Goal: Information Seeking & Learning: Understand process/instructions

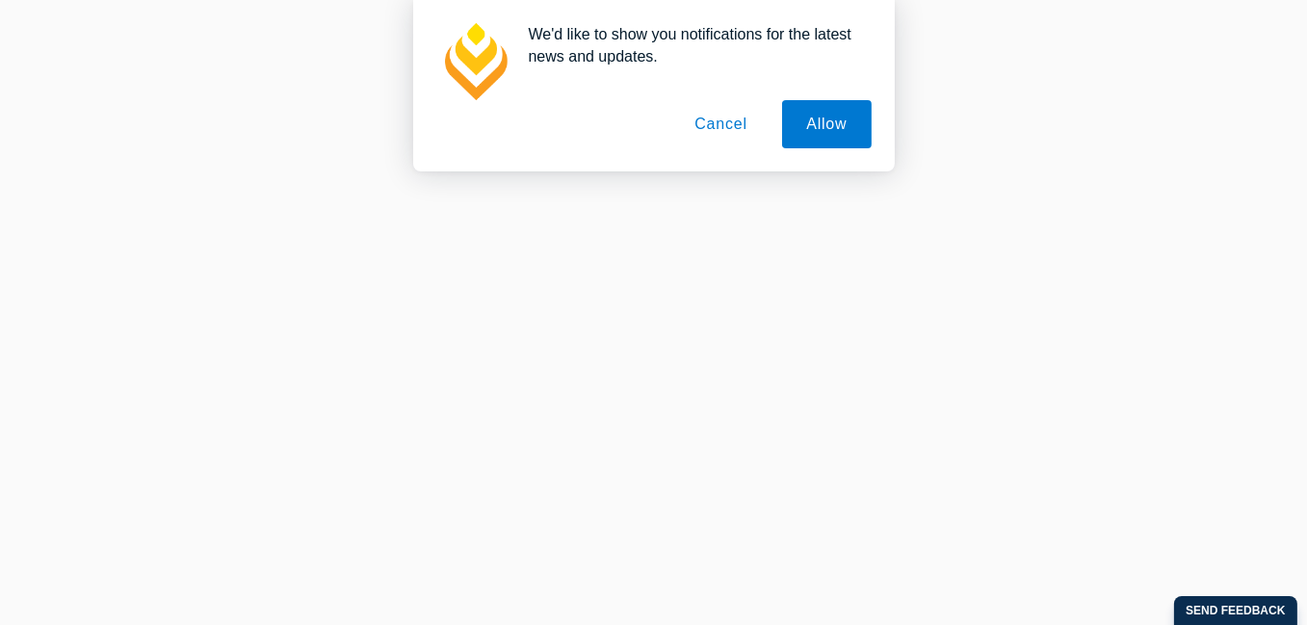
scroll to position [578, 0]
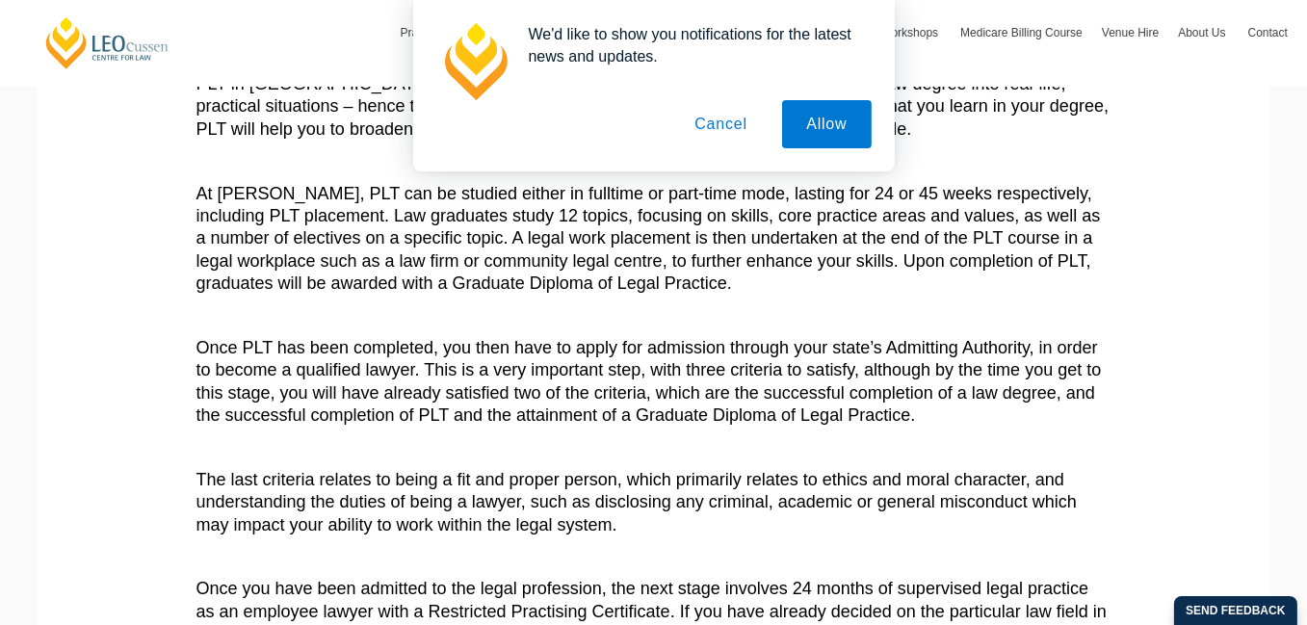
click at [737, 125] on button "Cancel" at bounding box center [720, 124] width 101 height 48
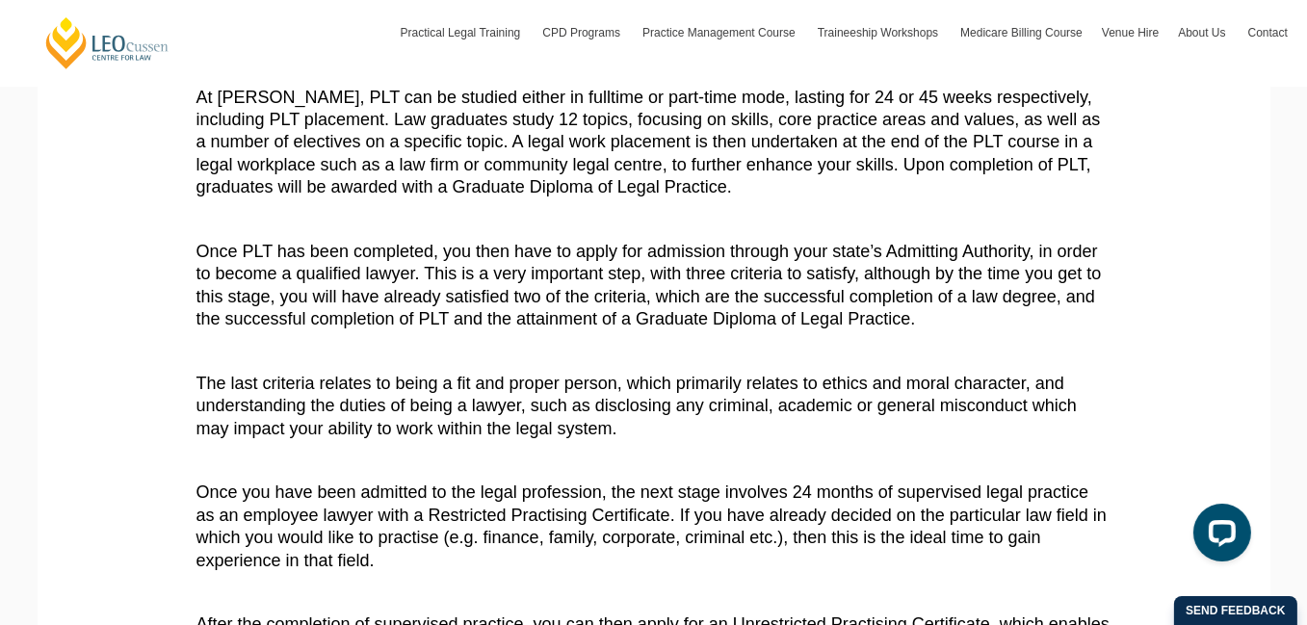
scroll to position [770, 0]
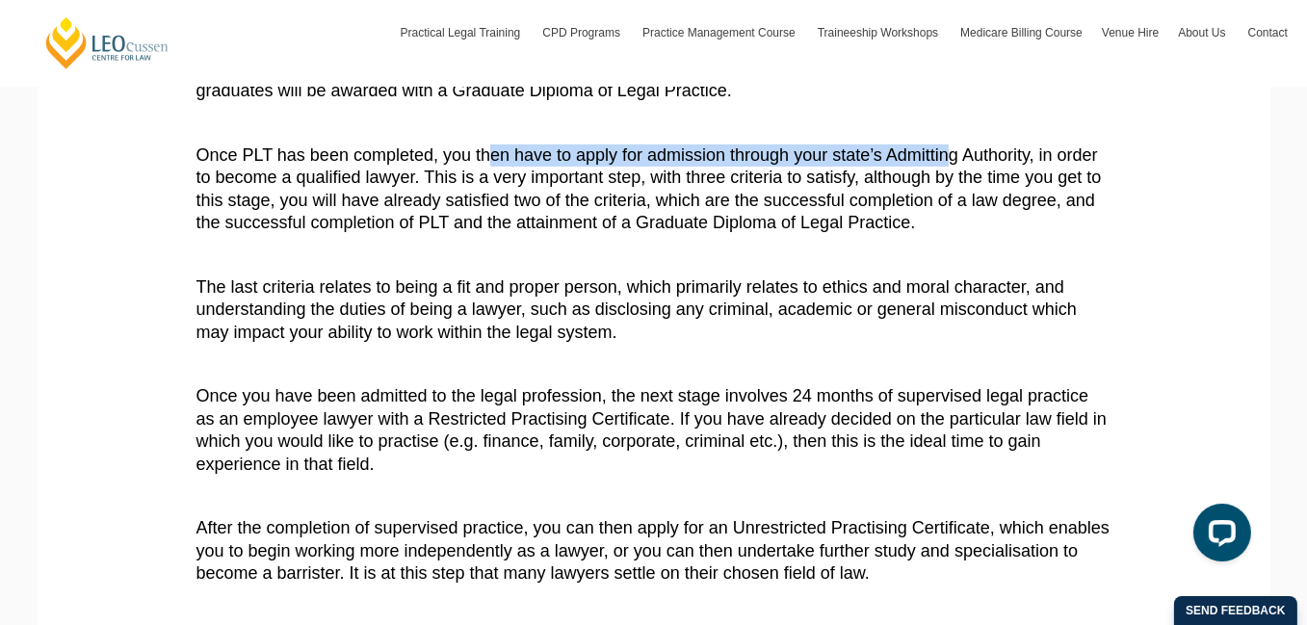
drag, startPoint x: 486, startPoint y: 148, endPoint x: 952, endPoint y: 161, distance: 466.3
click at [952, 161] on p "Once PLT has been completed, you then have to apply for admission through your …" at bounding box center [653, 189] width 915 height 91
click at [568, 163] on p "Once PLT has been completed, you then have to apply for admission through your …" at bounding box center [653, 189] width 915 height 91
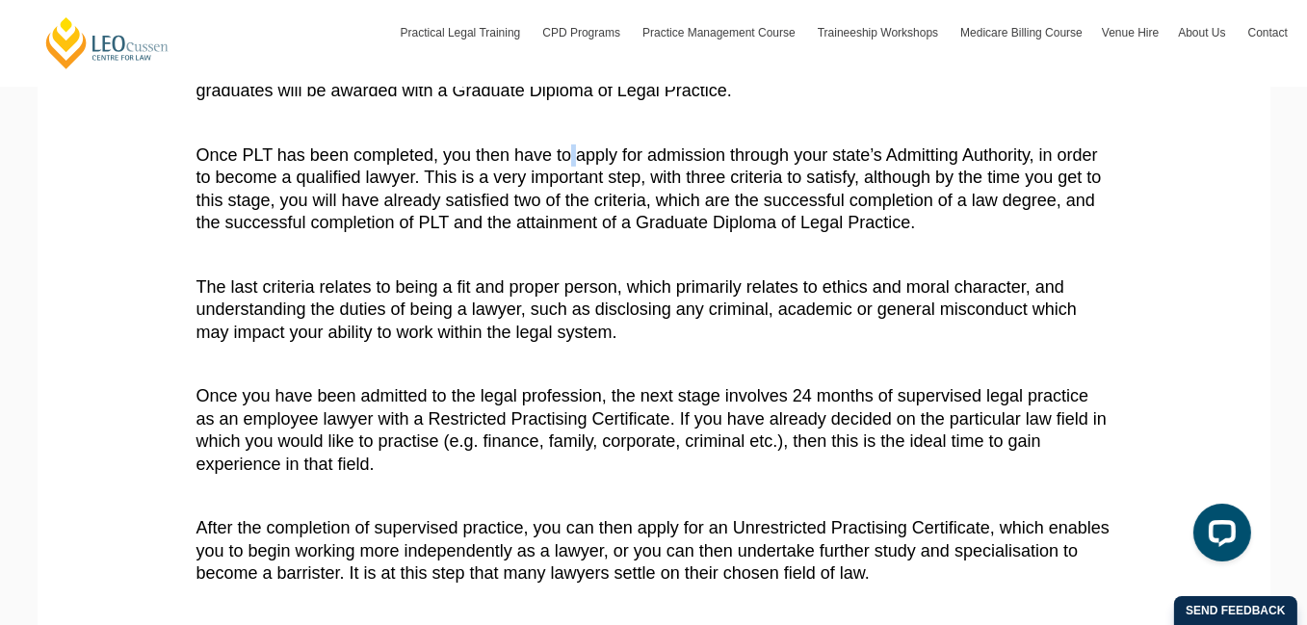
click at [568, 163] on p "Once PLT has been completed, you then have to apply for admission through your …" at bounding box center [653, 189] width 915 height 91
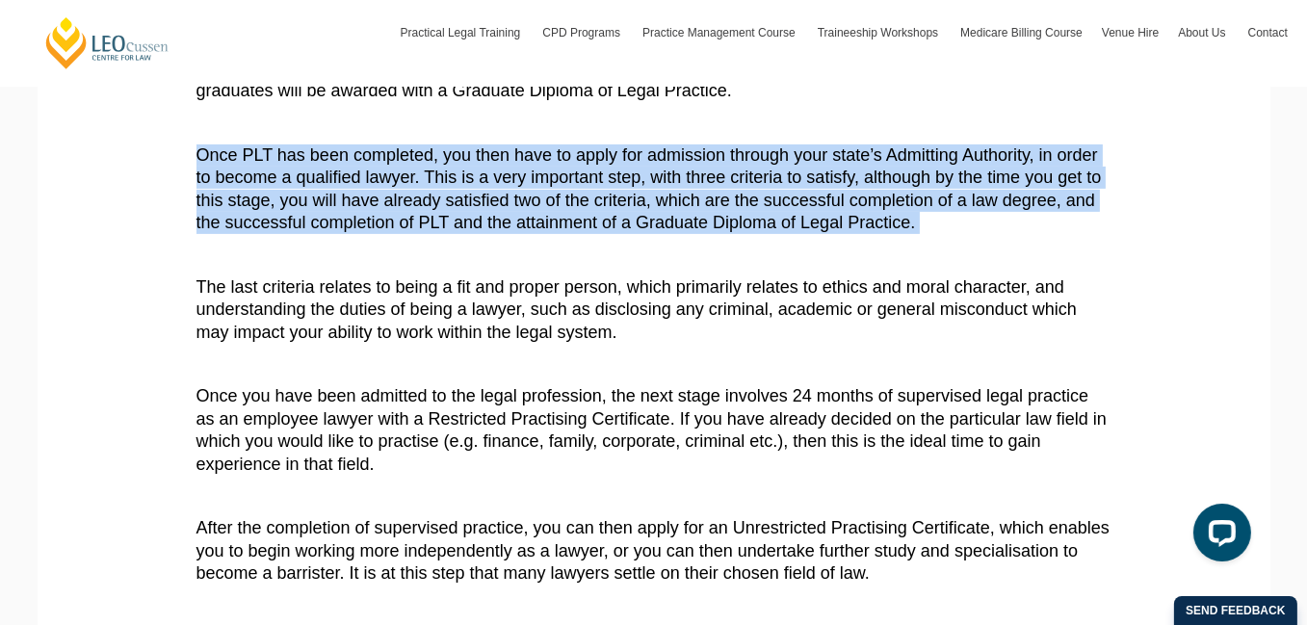
click at [568, 163] on p "Once PLT has been completed, you then have to apply for admission through your …" at bounding box center [653, 189] width 915 height 91
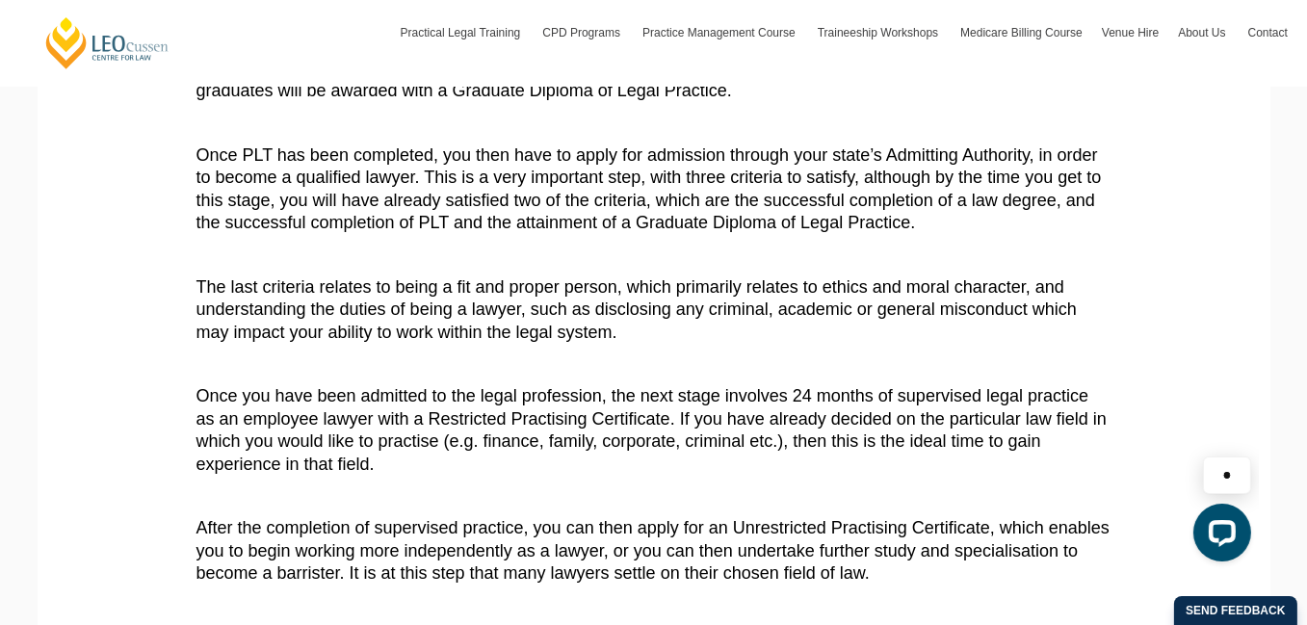
click at [568, 163] on p "Once PLT has been completed, you then have to apply for admission through your …" at bounding box center [653, 189] width 915 height 91
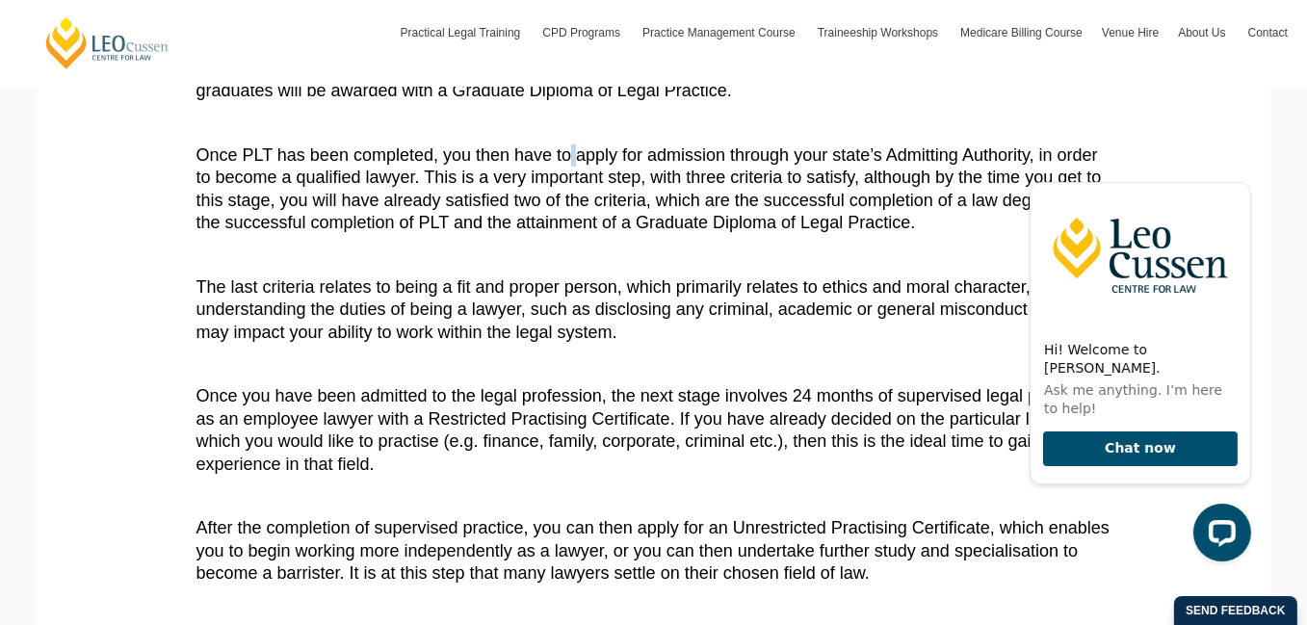
click at [568, 163] on p "Once PLT has been completed, you then have to apply for admission through your …" at bounding box center [653, 189] width 915 height 91
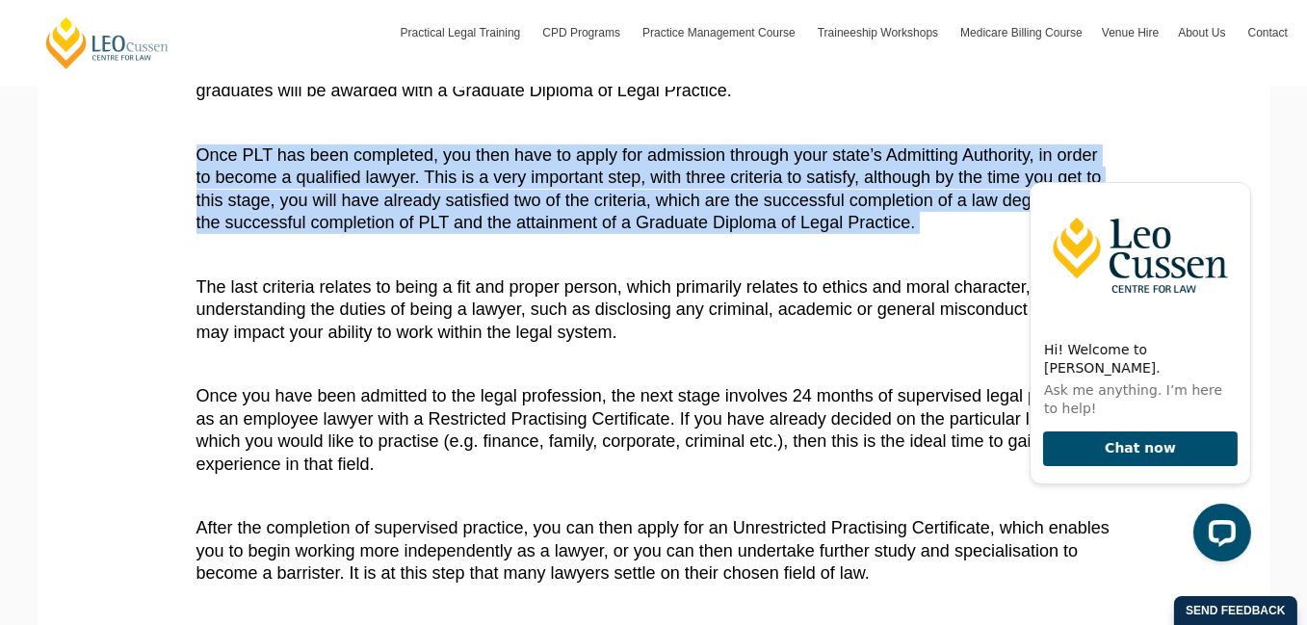
click at [568, 163] on p "Once PLT has been completed, you then have to apply for admission through your …" at bounding box center [653, 189] width 915 height 91
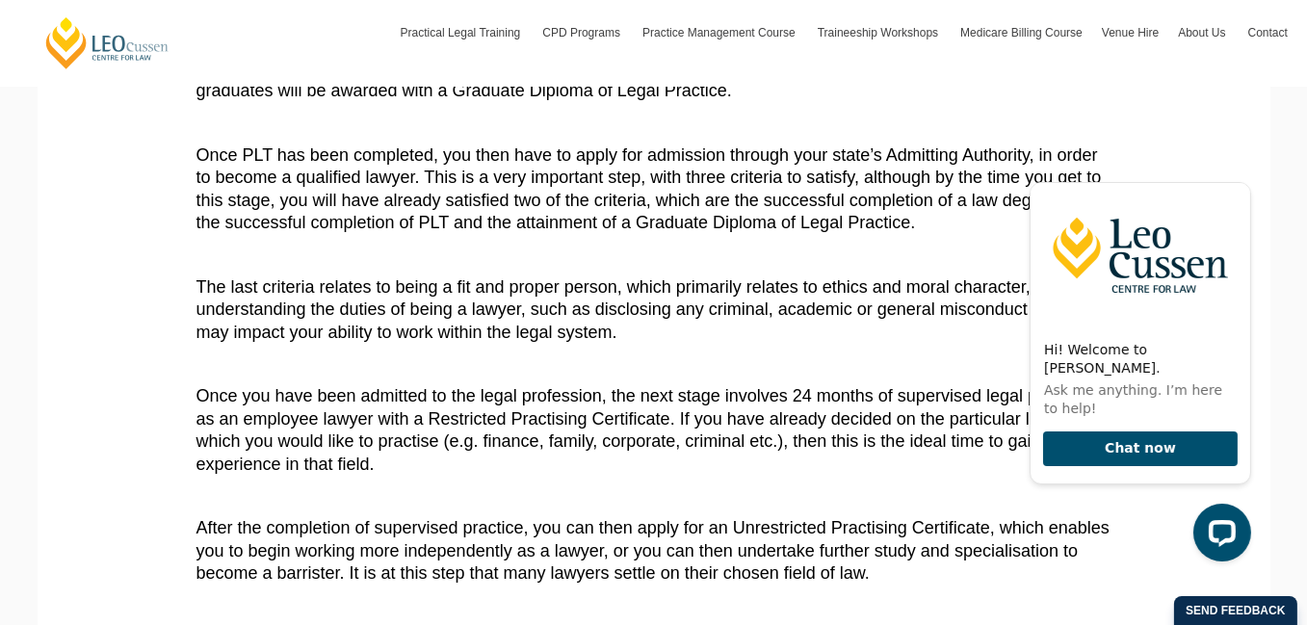
click at [557, 274] on article "When you’re in the final year of your law degree, having dedicated thousands of…" at bounding box center [653, 151] width 915 height 1042
click at [1234, 177] on icon "Hide greeting" at bounding box center [1238, 165] width 23 height 23
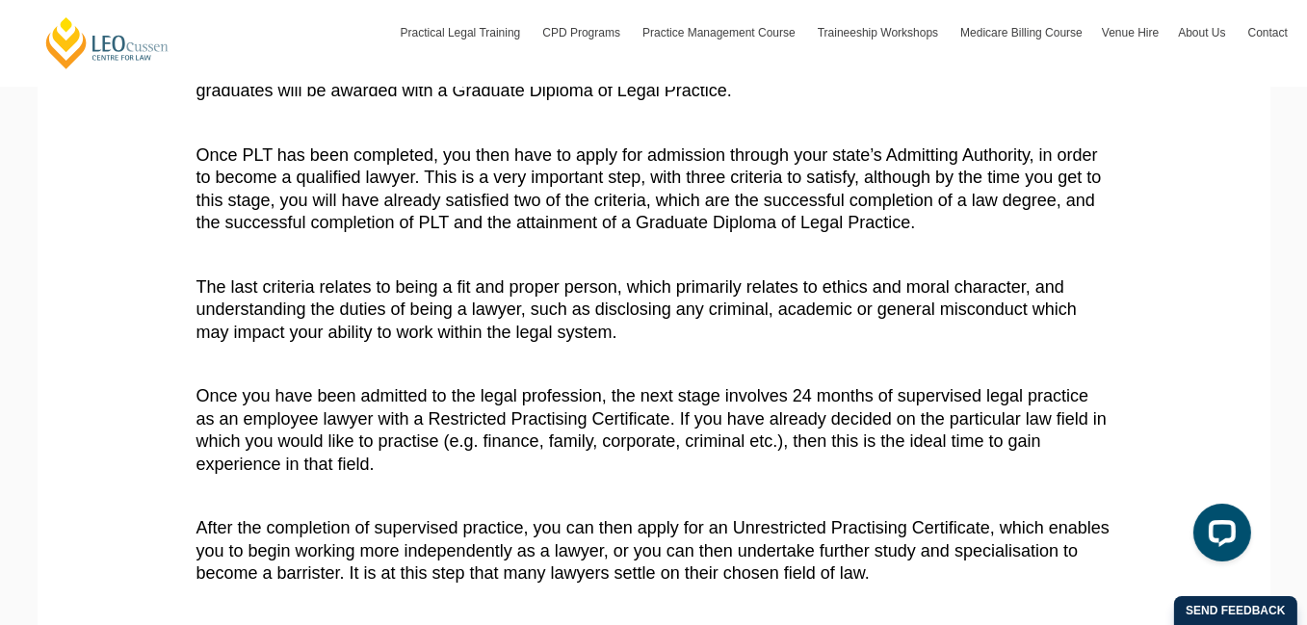
click at [819, 399] on p "Once you have been admitted to the legal profession, the next stage involves 24…" at bounding box center [653, 430] width 915 height 91
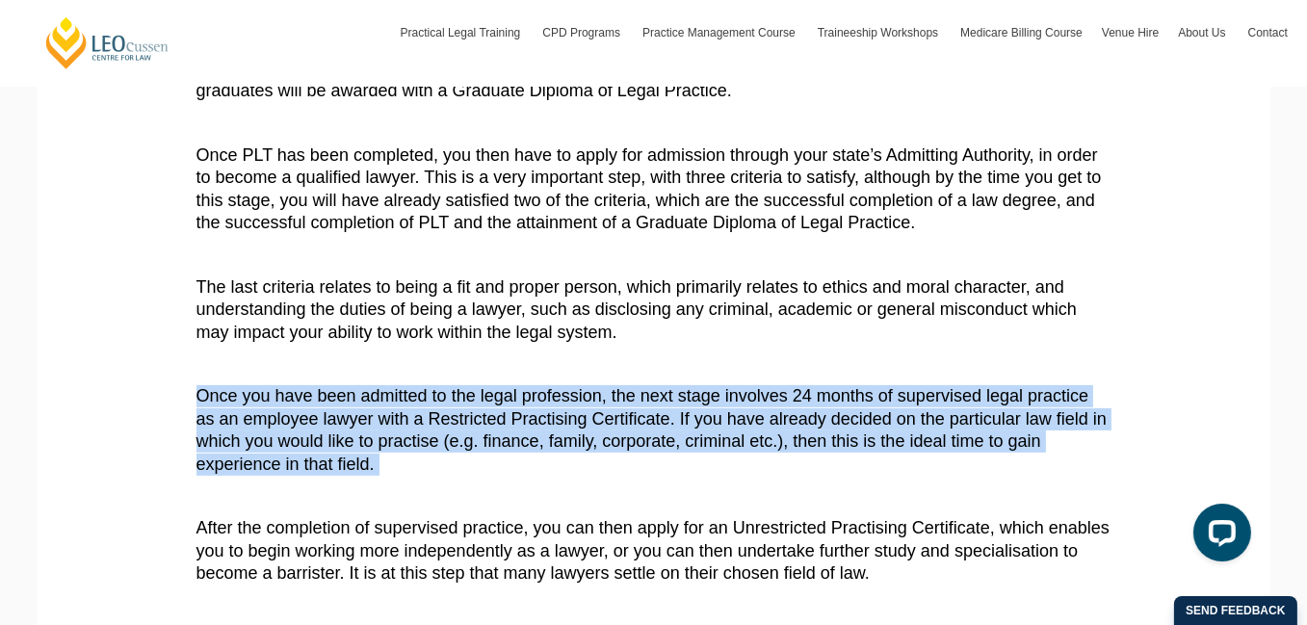
click at [819, 399] on p "Once you have been admitted to the legal profession, the next stage involves 24…" at bounding box center [653, 430] width 915 height 91
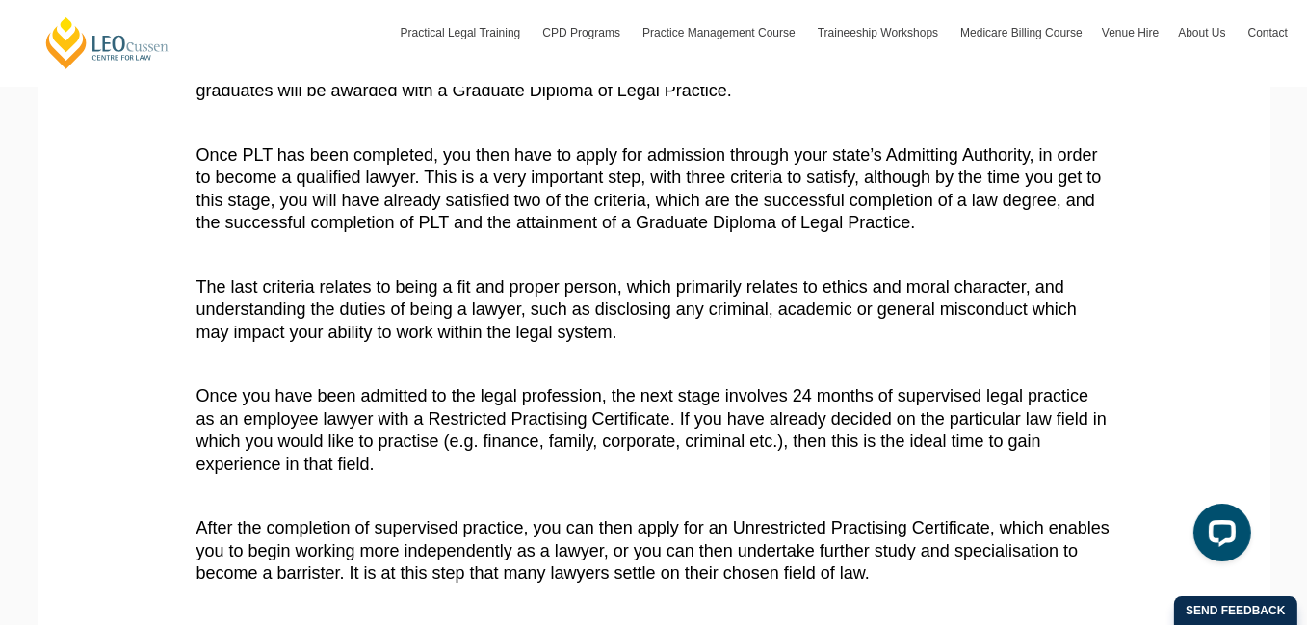
click at [819, 399] on p "Once you have been admitted to the legal profession, the next stage involves 24…" at bounding box center [653, 430] width 915 height 91
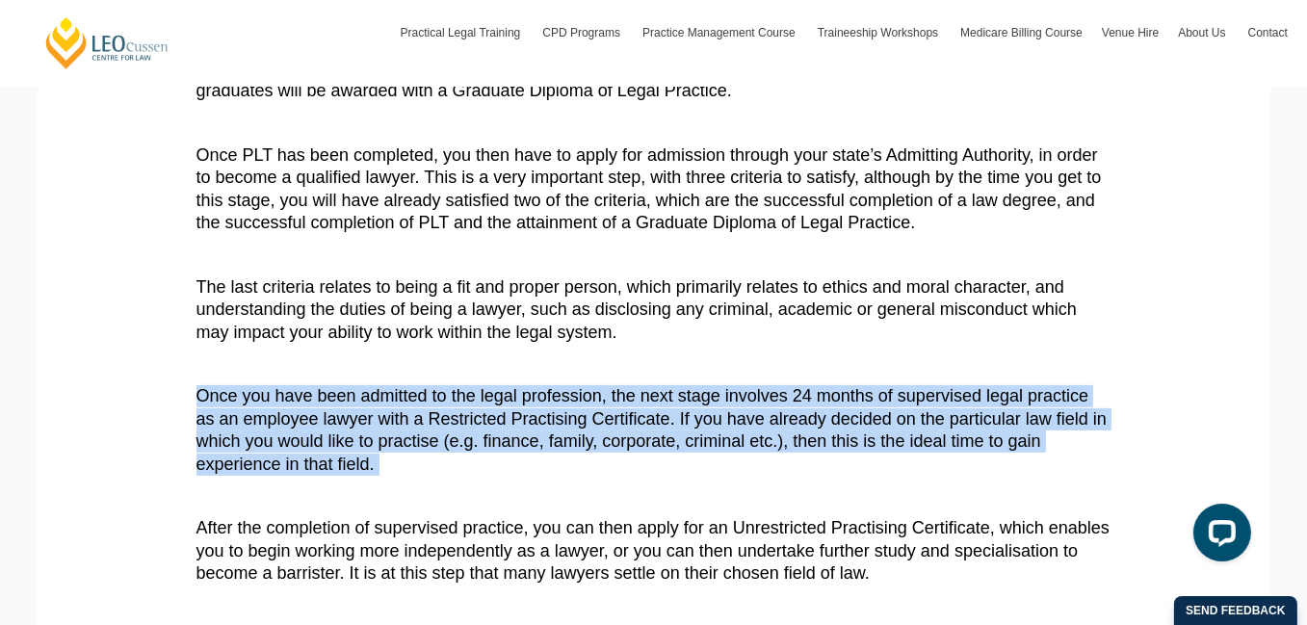
click at [819, 399] on p "Once you have been admitted to the legal profession, the next stage involves 24…" at bounding box center [653, 430] width 915 height 91
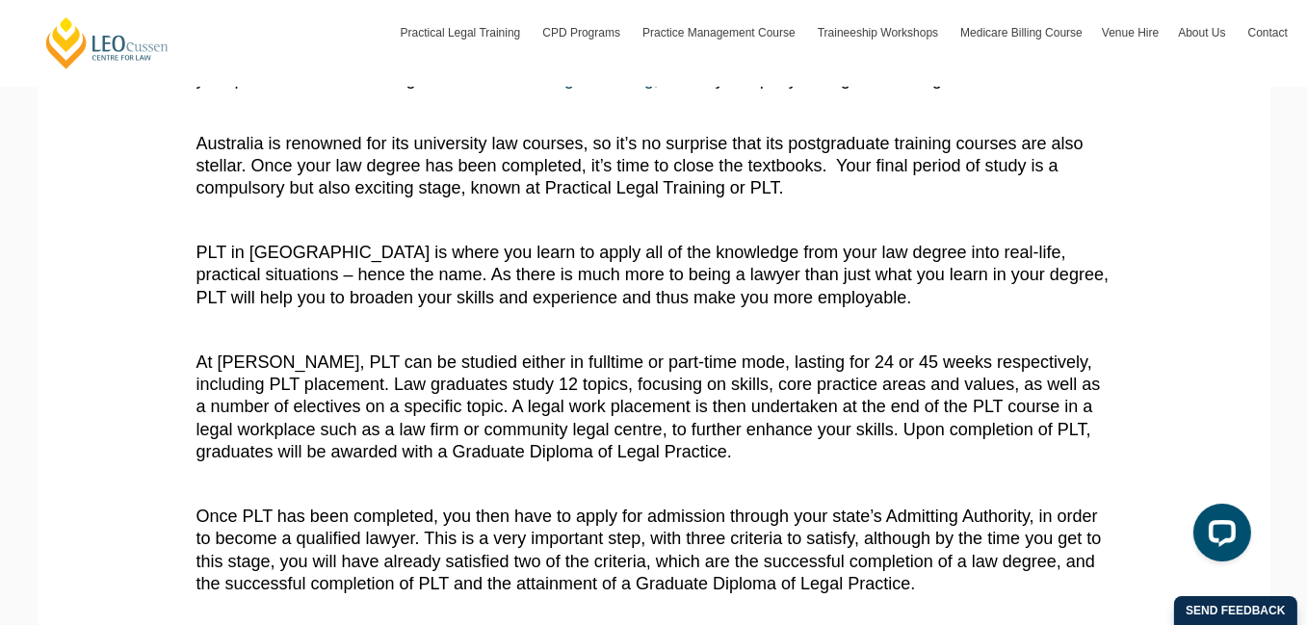
scroll to position [0, 0]
